Goal: Transaction & Acquisition: Purchase product/service

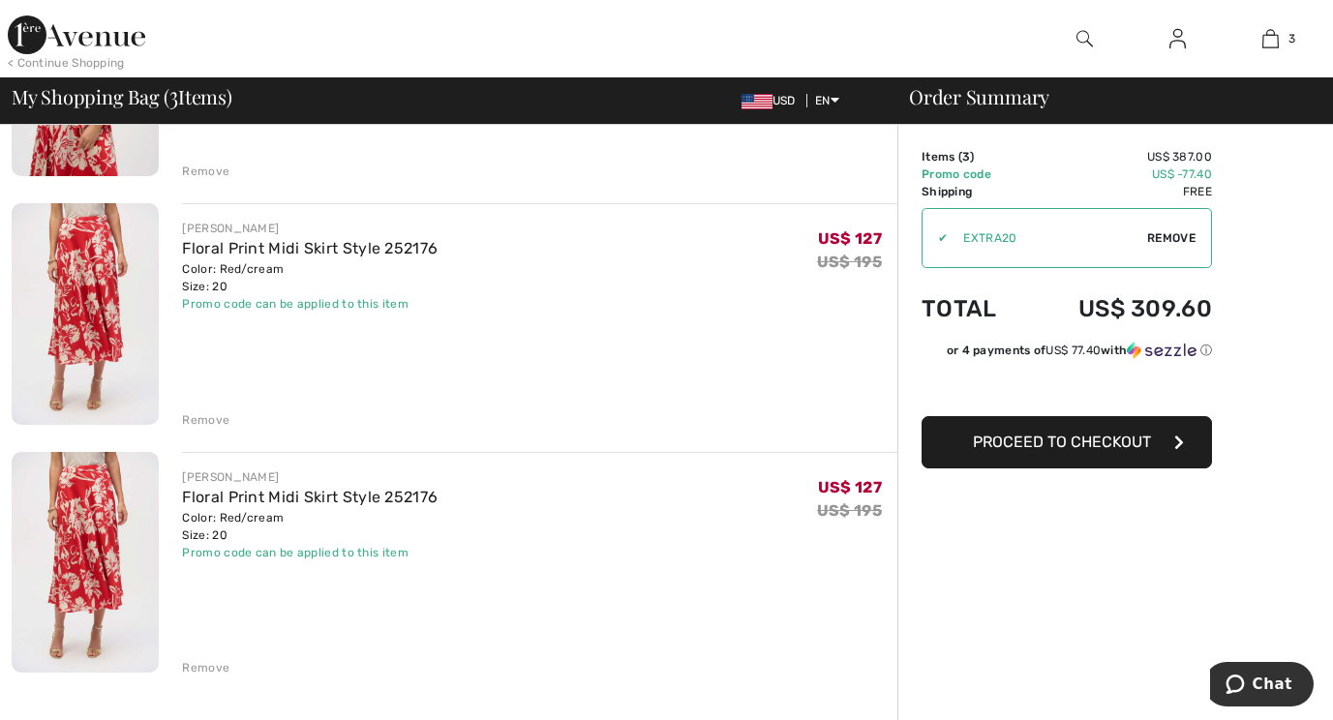
scroll to position [331, 0]
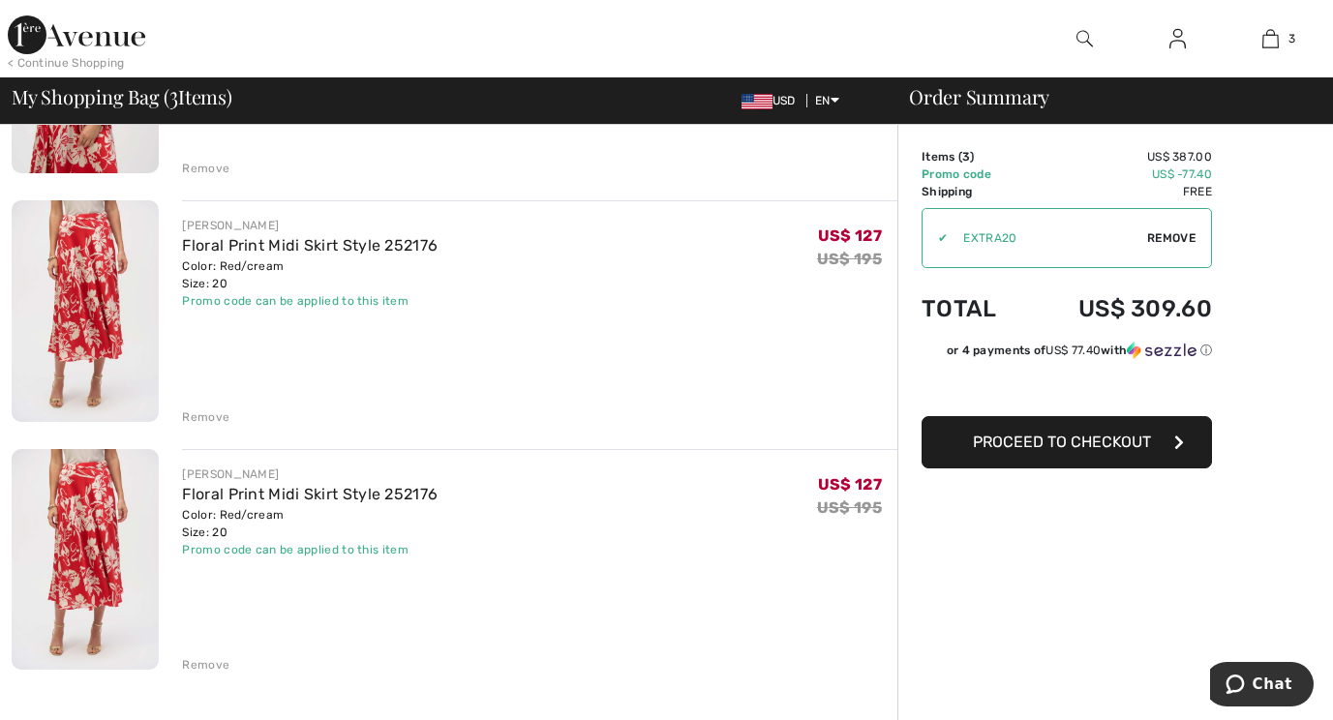
click at [201, 661] on div "Remove" at bounding box center [205, 664] width 47 height 17
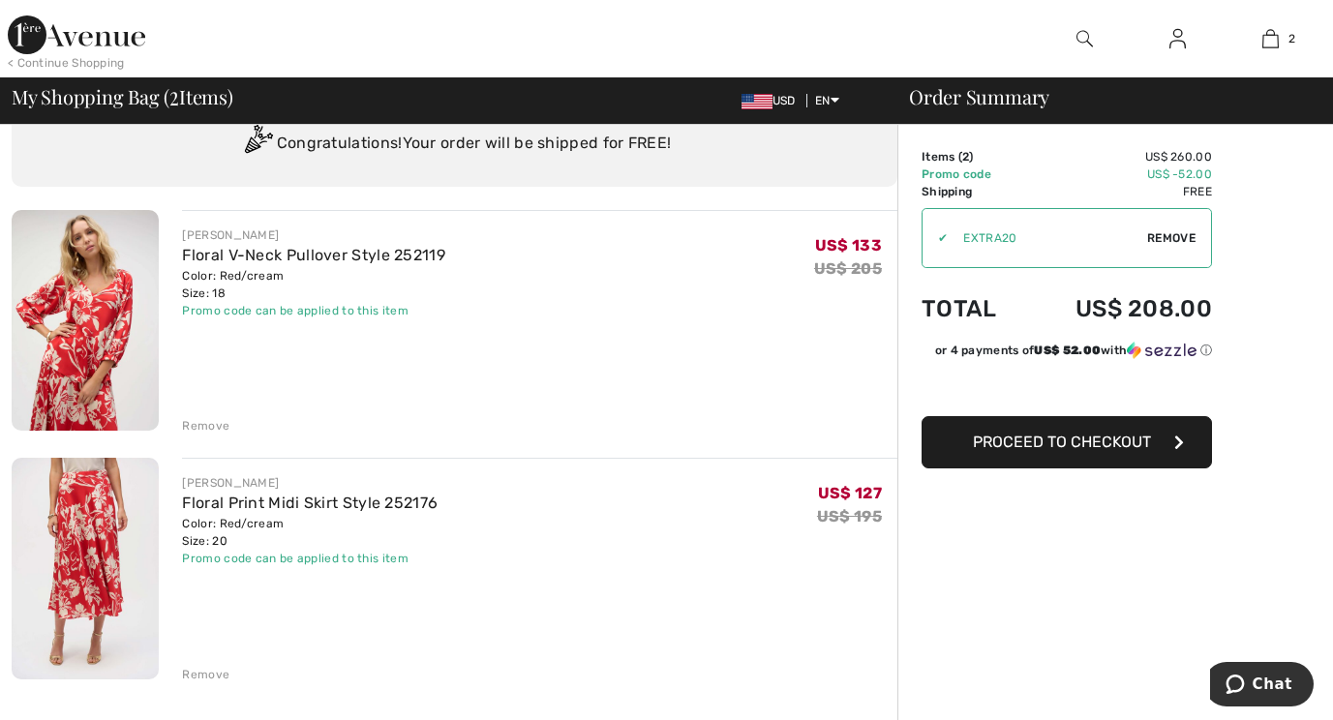
scroll to position [73, 0]
click at [1142, 459] on button "Proceed to Checkout" at bounding box center [1066, 442] width 290 height 52
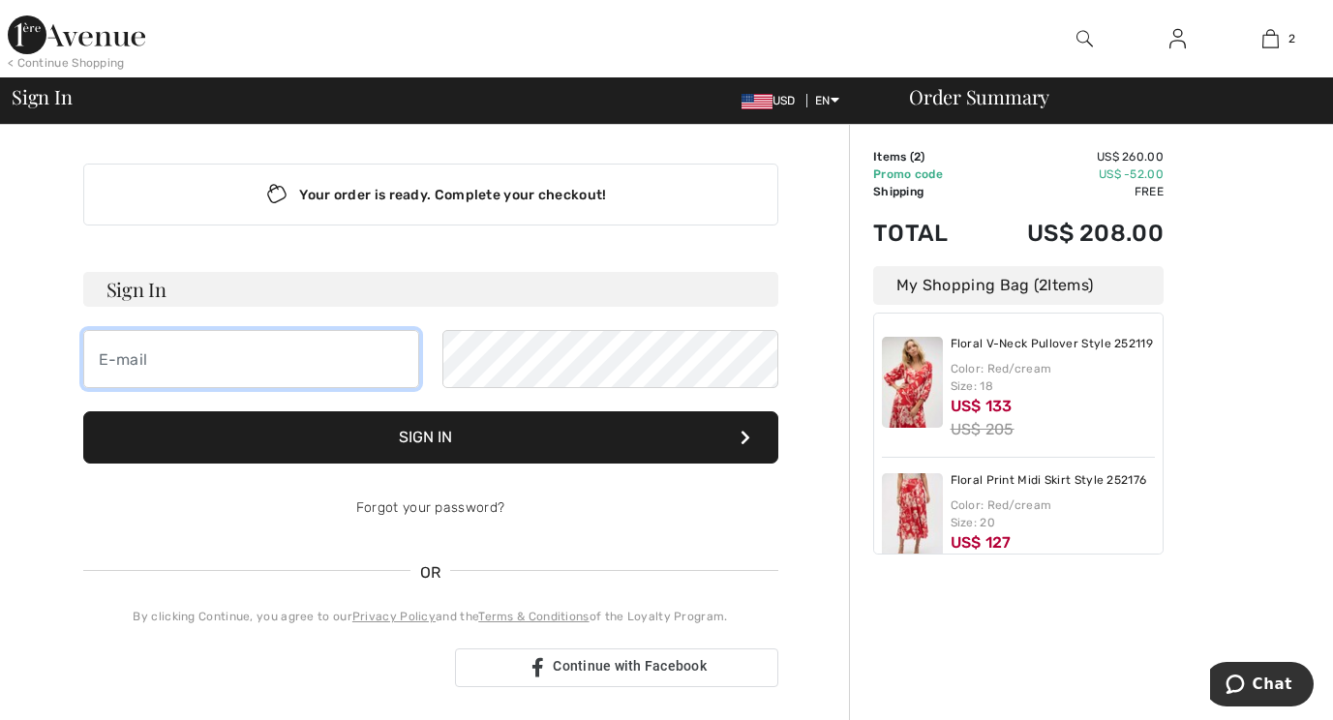
click at [291, 369] on input "email" at bounding box center [251, 359] width 336 height 58
type input "mary_janeh@yahoo.com"
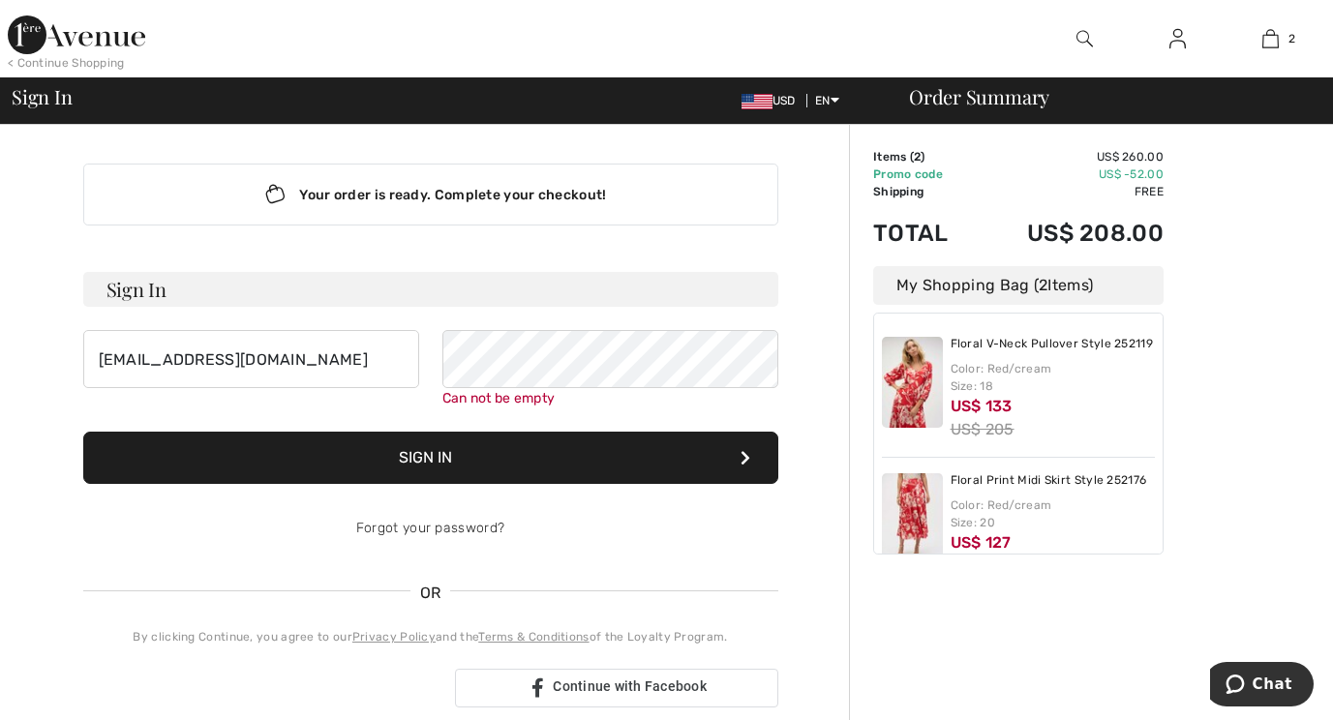
click at [421, 509] on div "Forgot your password?" at bounding box center [430, 528] width 695 height 58
click at [417, 525] on link "Forgot your password?" at bounding box center [430, 528] width 148 height 16
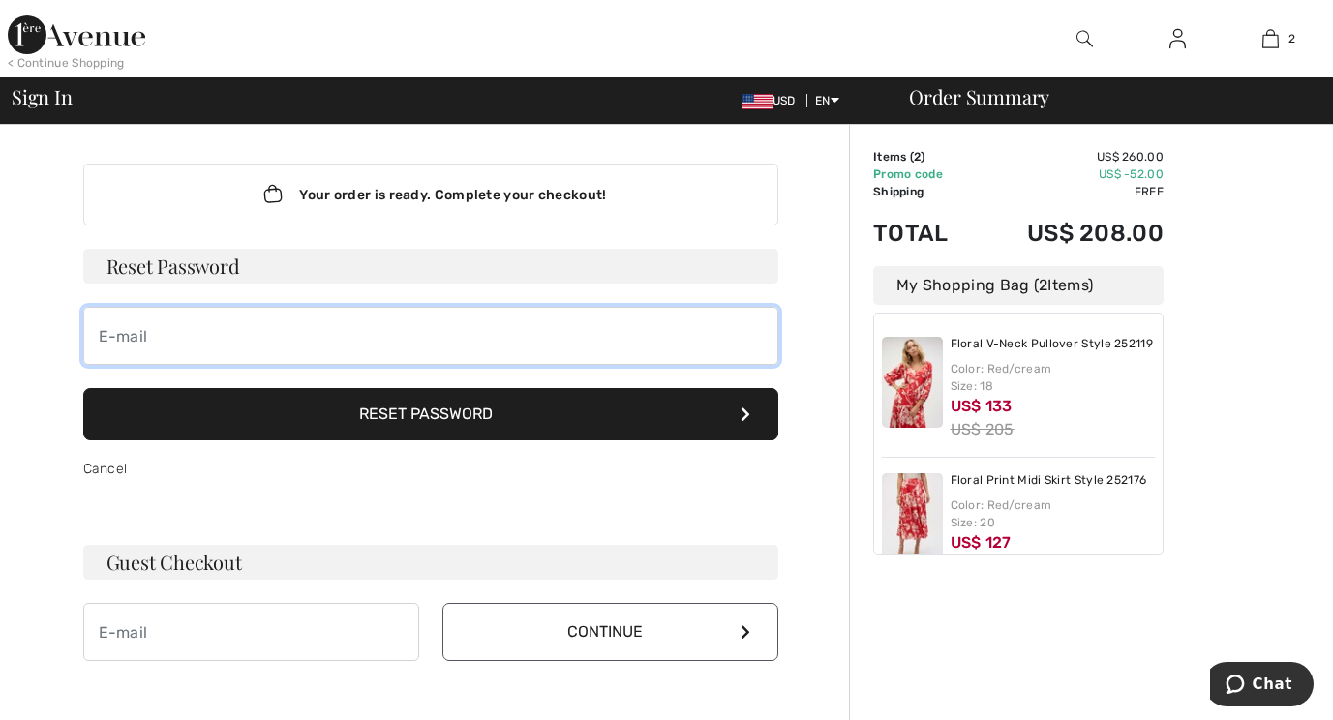
click at [441, 350] on input "email" at bounding box center [430, 336] width 695 height 58
type input "mary_janeh@yahoo.com"
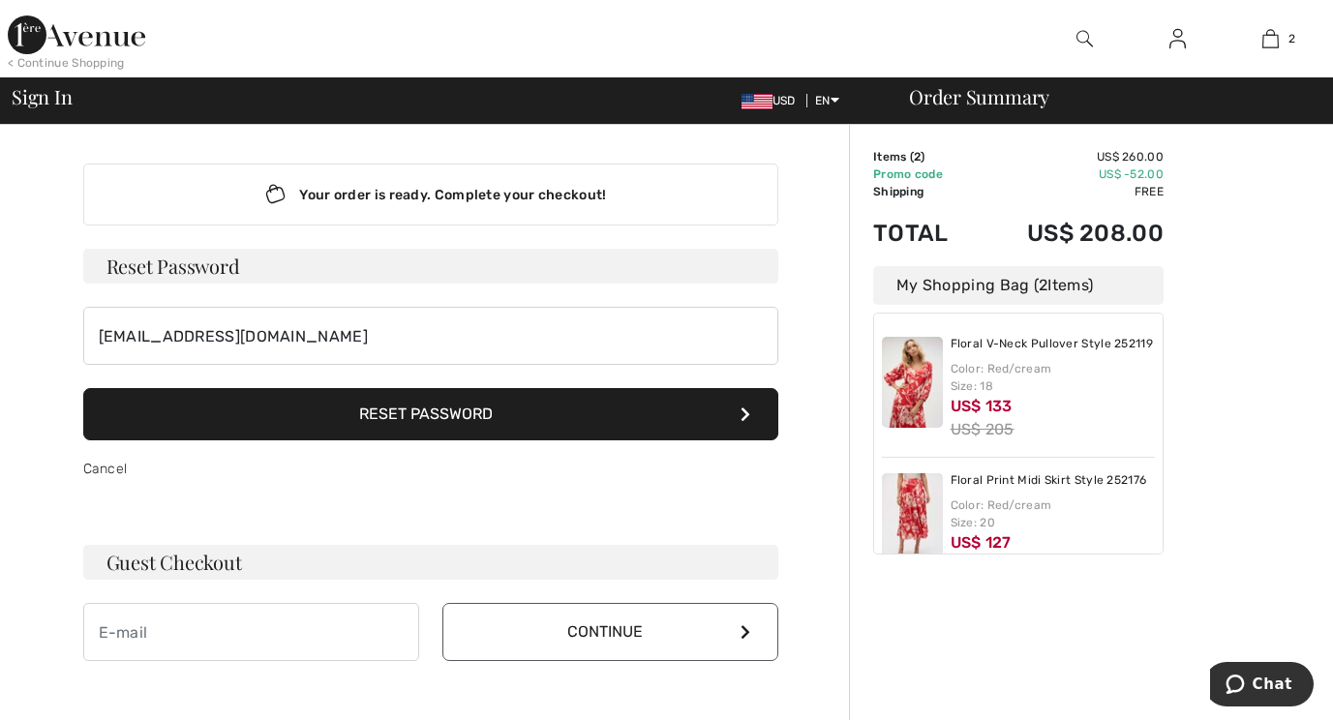
click at [412, 422] on button "Reset Password" at bounding box center [430, 414] width 695 height 52
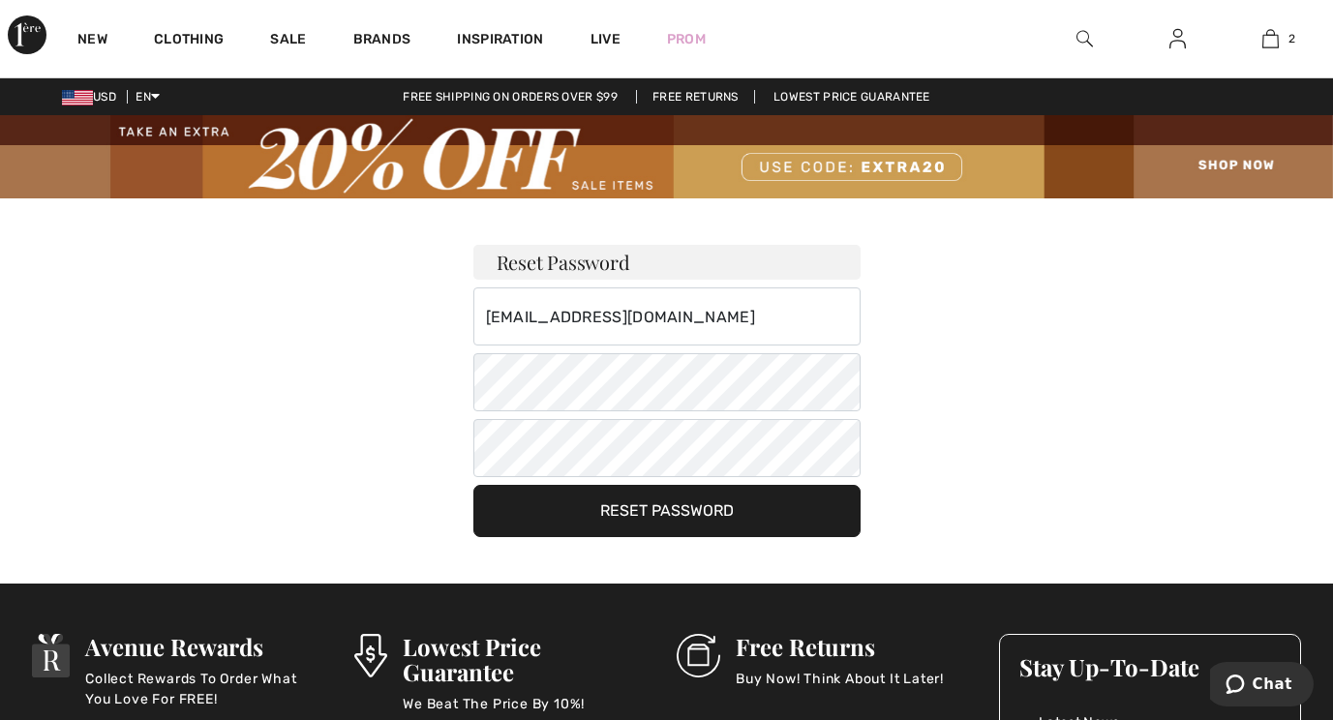
click at [708, 507] on button "Reset Password" at bounding box center [666, 511] width 387 height 52
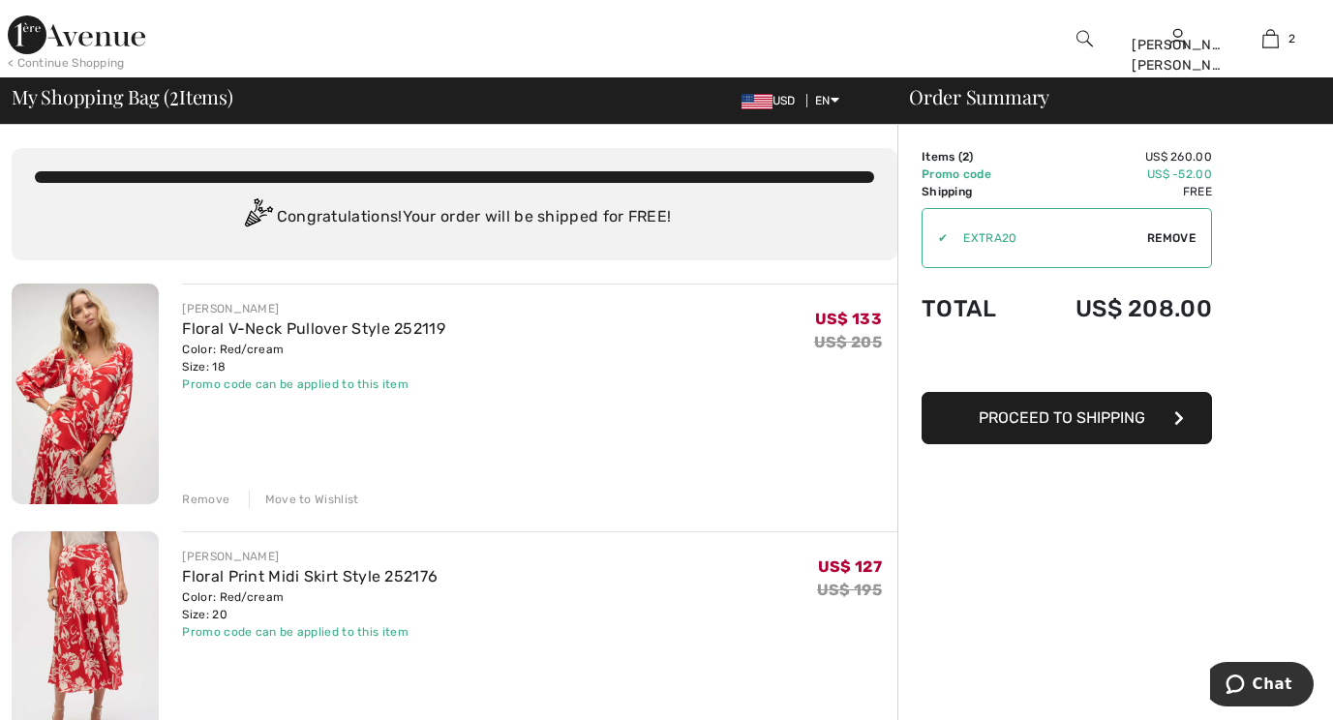
click at [1072, 427] on button "Proceed to Shipping" at bounding box center [1066, 418] width 290 height 52
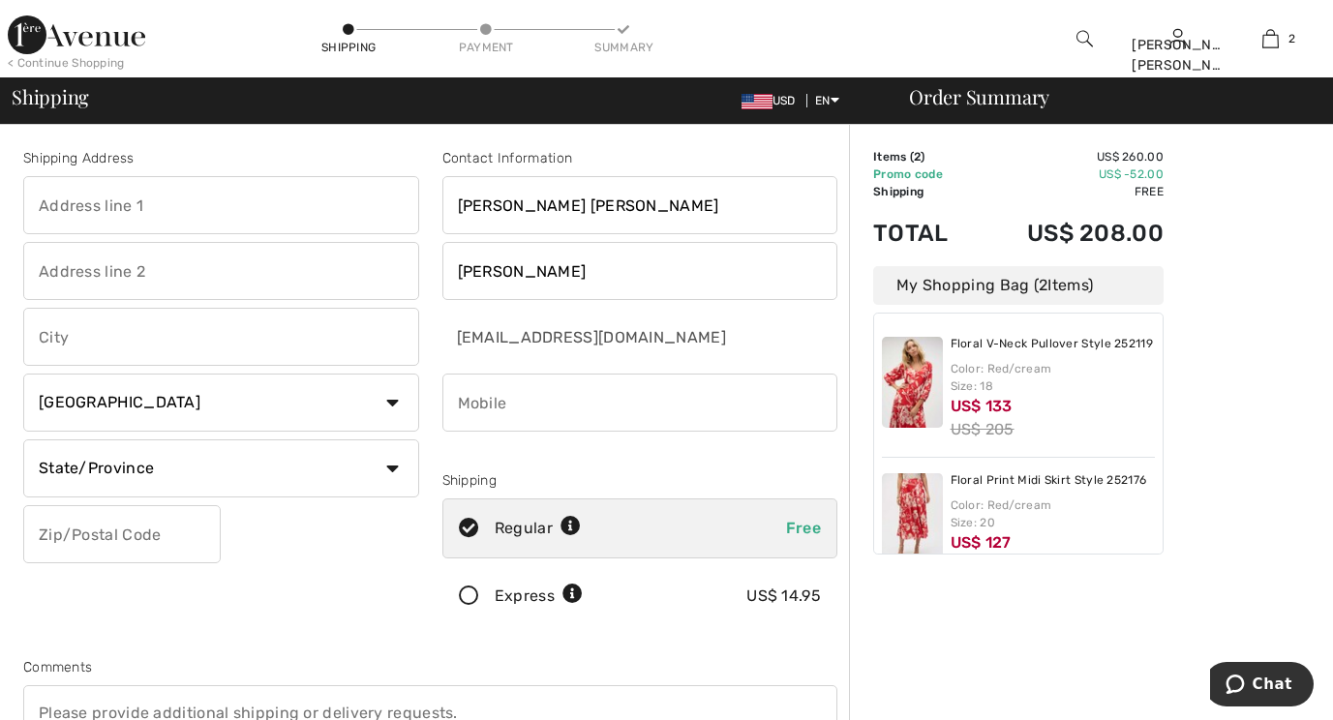
click at [196, 210] on input "text" at bounding box center [221, 205] width 396 height 58
type input "[STREET_ADDRESS]"
type input "[DATE]"
select select "US"
type input "78413"
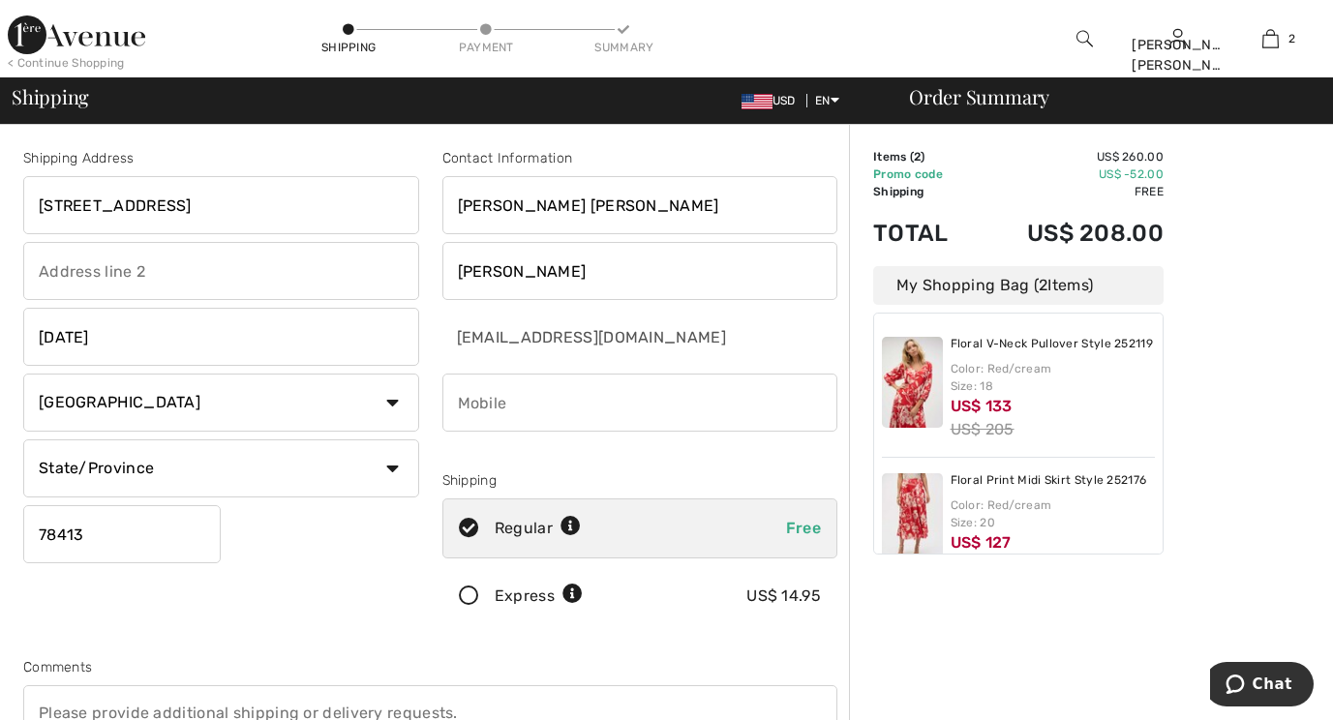
type input "3618345000"
click at [390, 469] on select "State/Province [US_STATE] [US_STATE] [US_STATE] [US_STATE] [US_STATE] [US_STATE…" at bounding box center [221, 468] width 396 height 58
select select "[GEOGRAPHIC_DATA]"
click at [23, 439] on select "State/Province [US_STATE] [US_STATE] [US_STATE] [US_STATE] [US_STATE] [US_STATE…" at bounding box center [221, 468] width 396 height 58
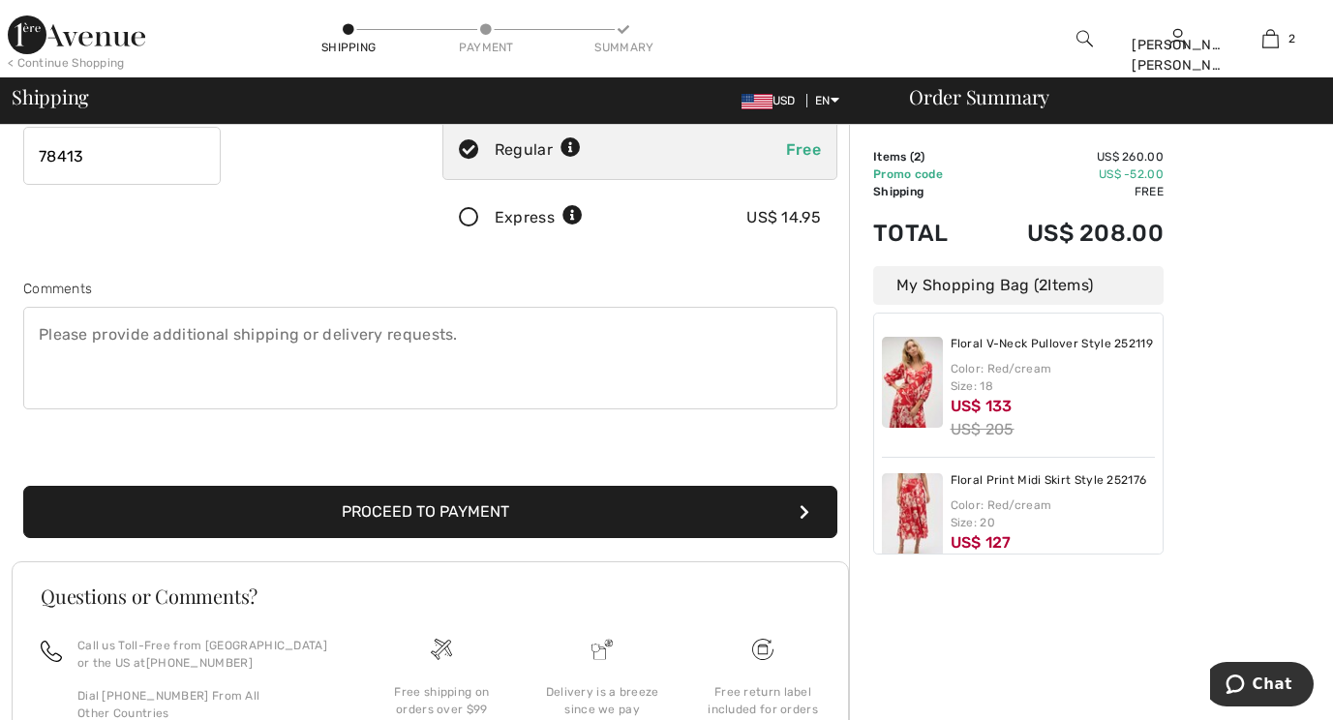
scroll to position [379, 0]
click at [629, 513] on button "Proceed to Payment" at bounding box center [430, 511] width 814 height 52
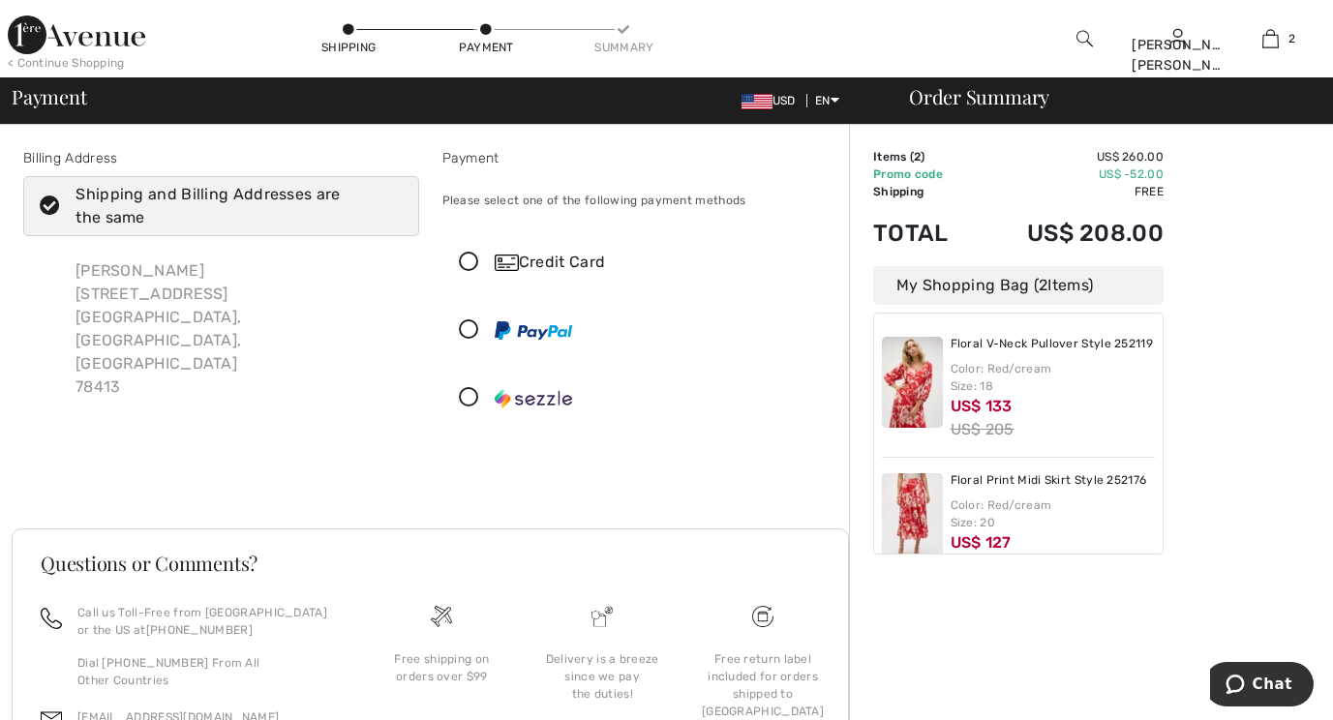
click at [473, 255] on icon at bounding box center [468, 263] width 51 height 20
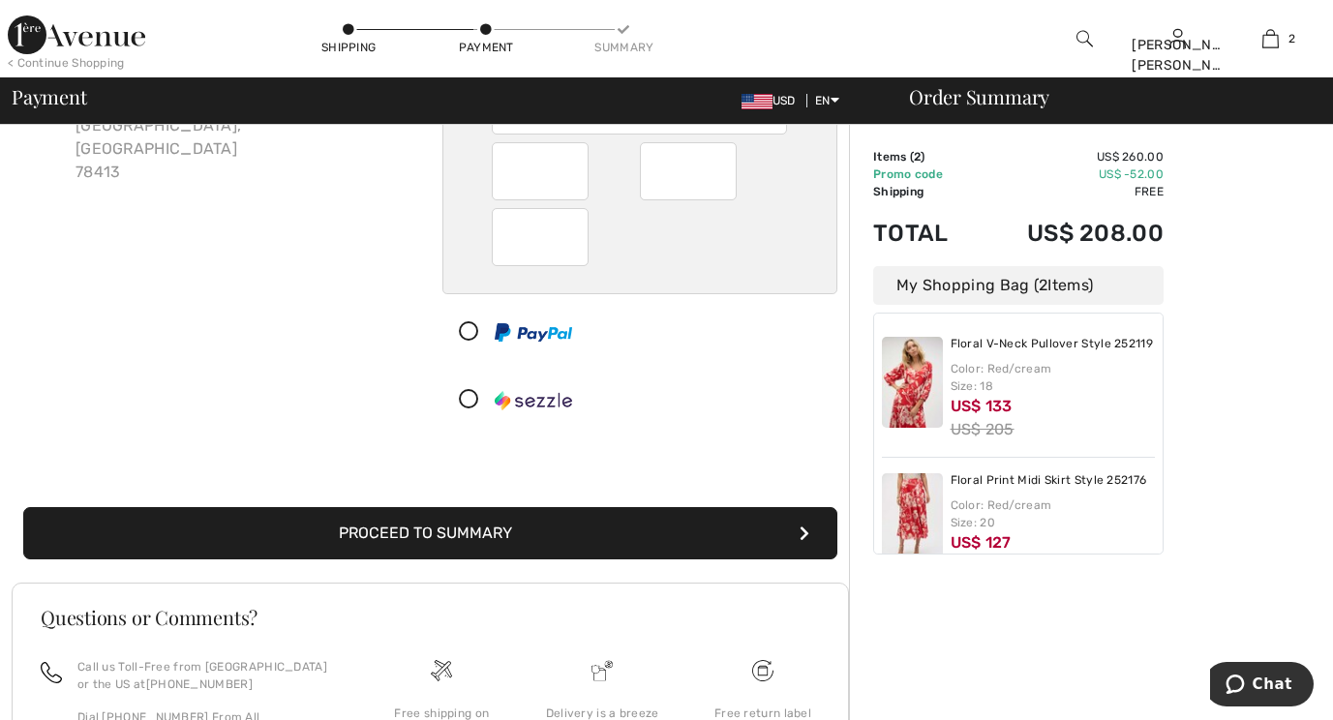
scroll to position [216, 0]
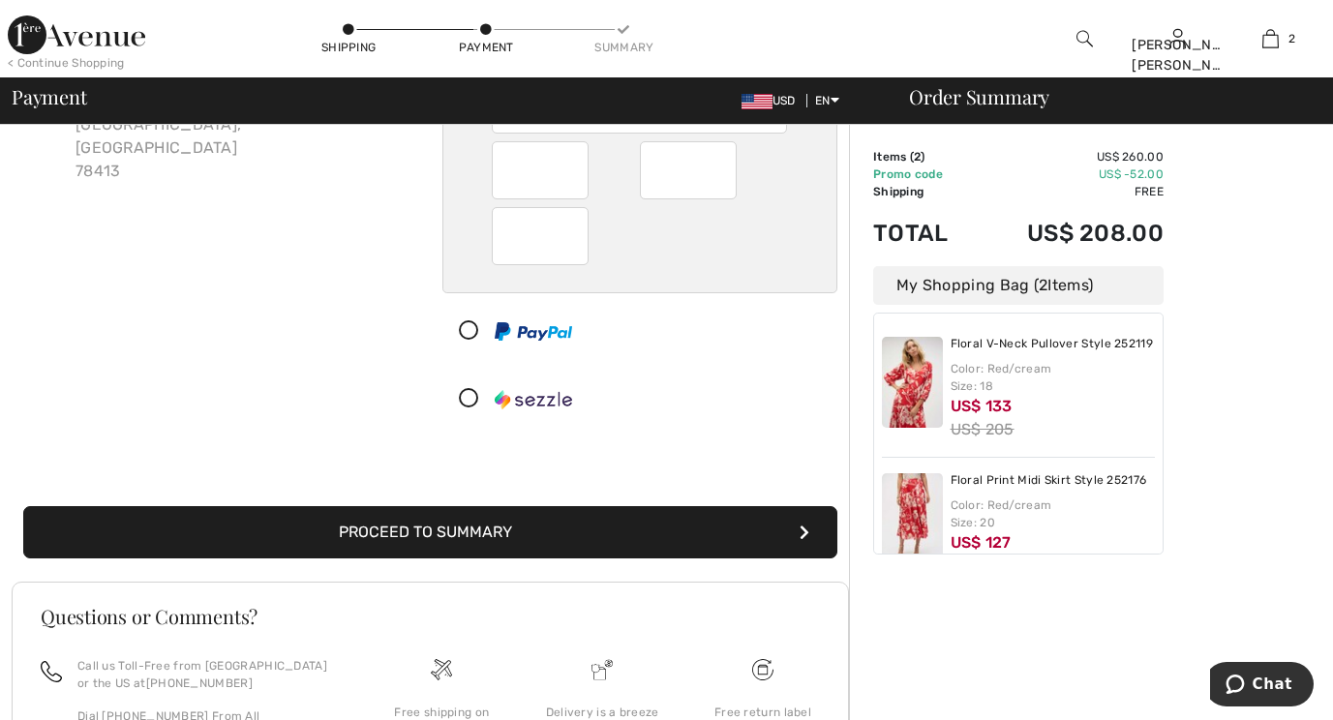
click at [764, 542] on button "Proceed to Summary" at bounding box center [430, 532] width 814 height 52
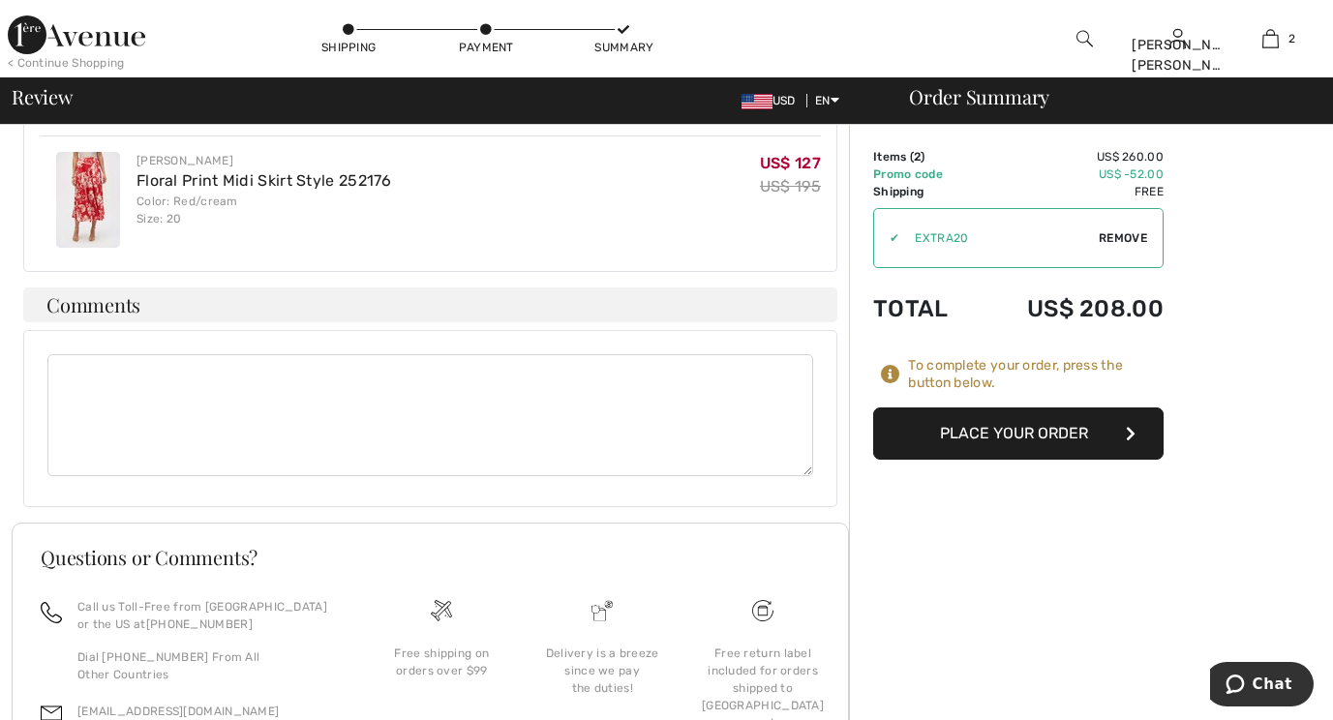
scroll to position [678, 0]
click at [1089, 434] on button "Place Your Order" at bounding box center [1018, 434] width 290 height 52
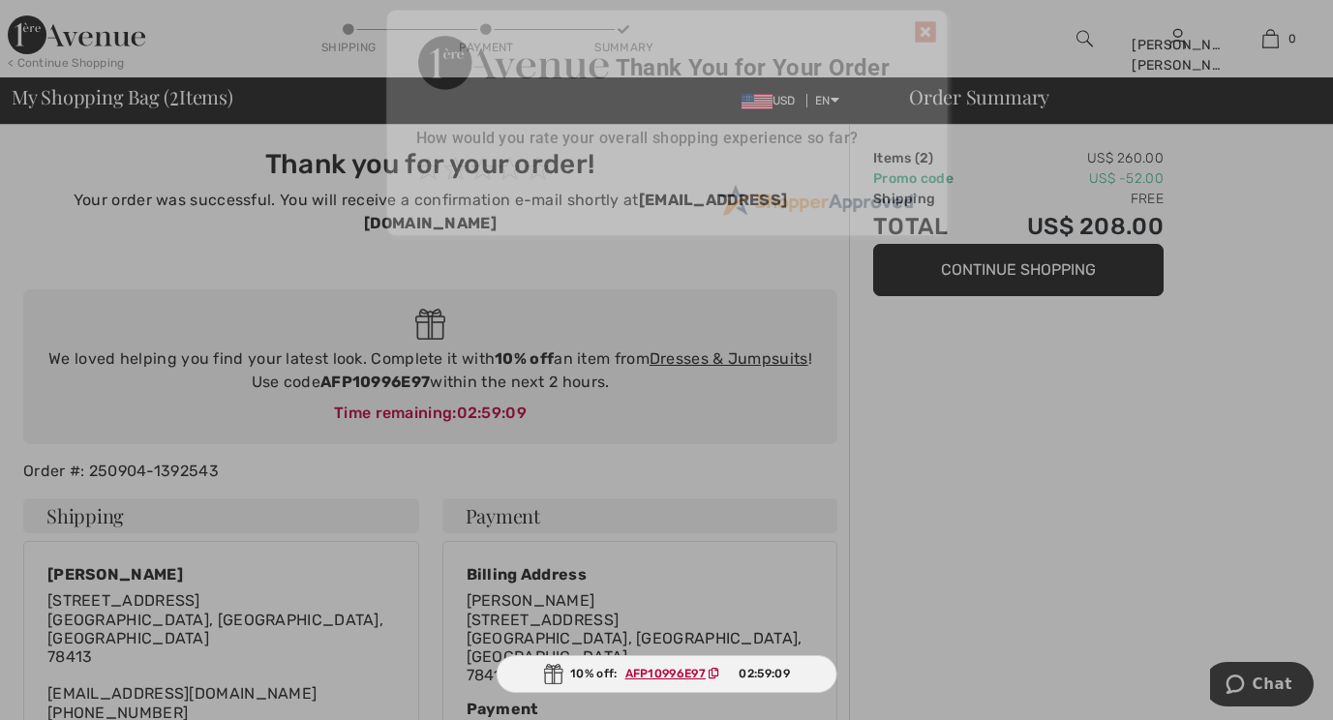
click at [1330, 257] on div at bounding box center [666, 360] width 1333 height 720
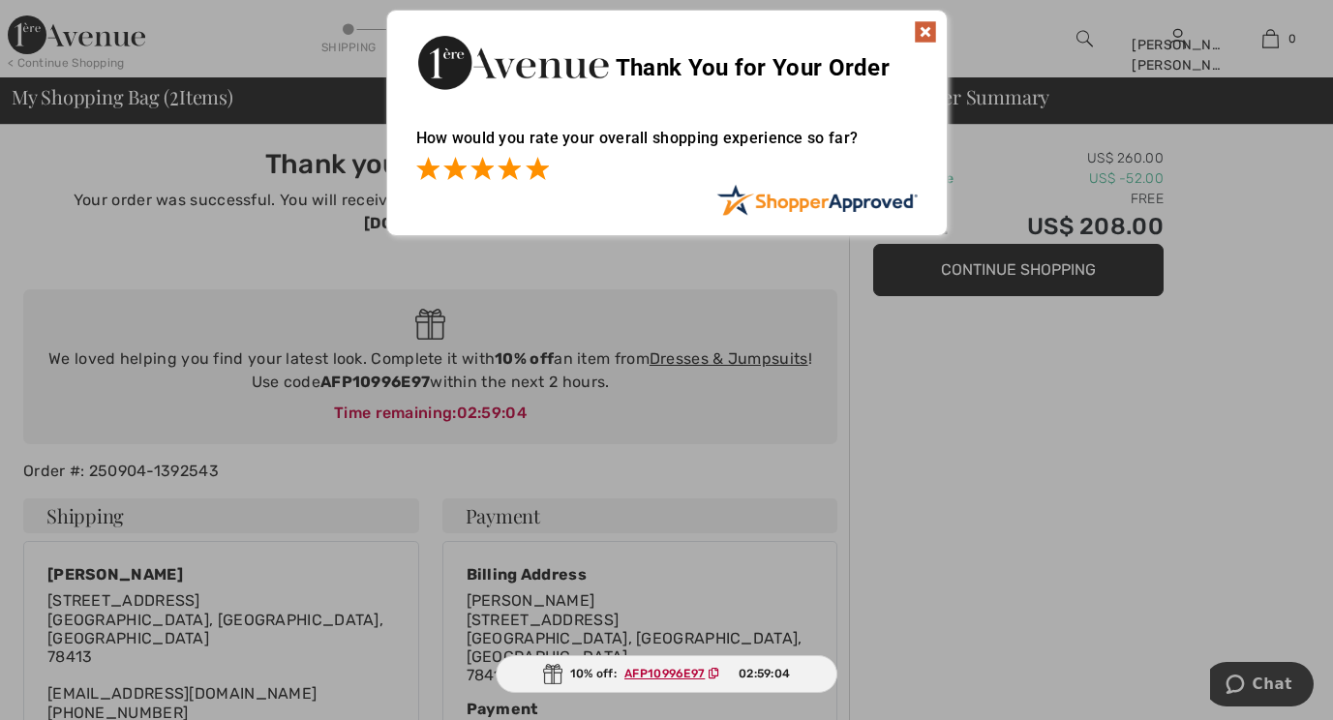
click at [534, 166] on span at bounding box center [537, 168] width 23 height 23
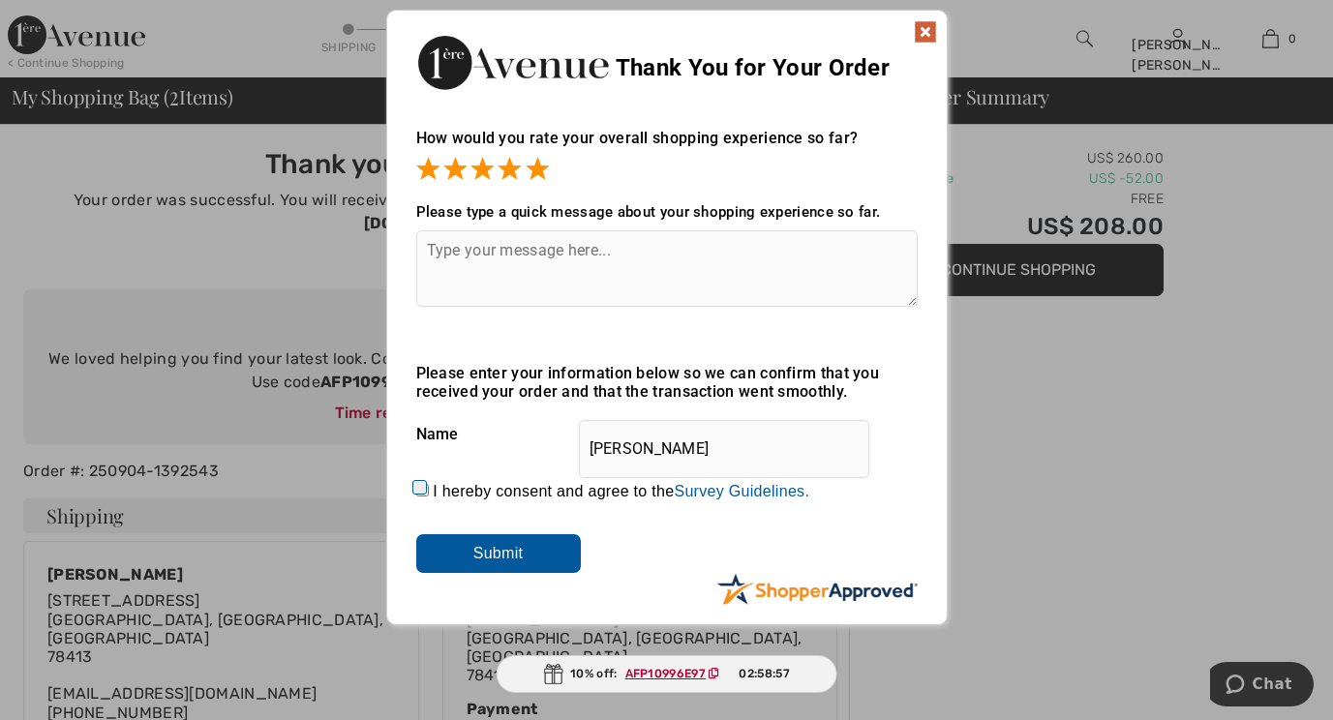
click at [924, 31] on img at bounding box center [925, 31] width 23 height 23
